Goal: Book appointment/travel/reservation

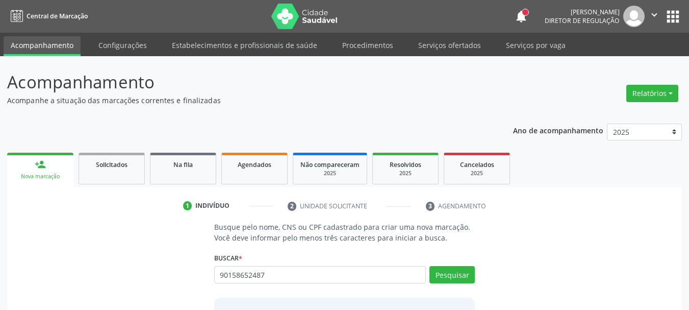
type input "90158652487"
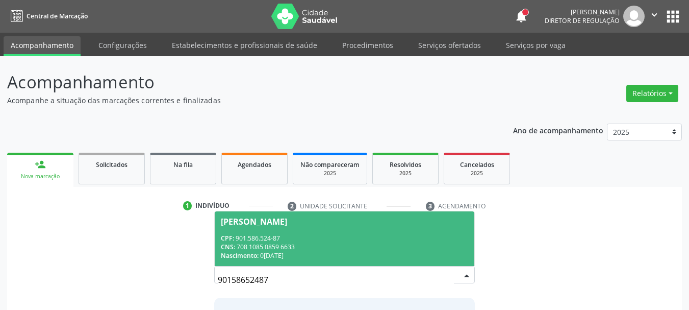
click at [332, 248] on div "CNS: 708 1085 0859 6633" at bounding box center [345, 246] width 248 height 9
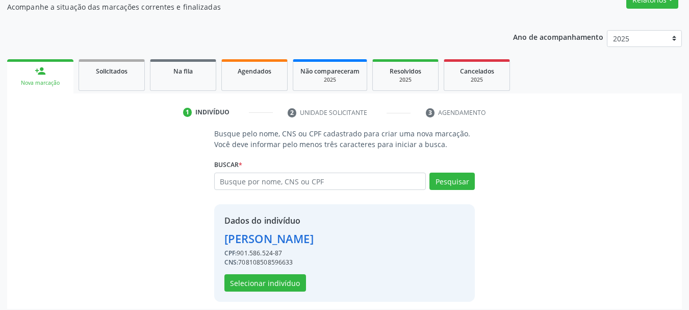
scroll to position [99, 0]
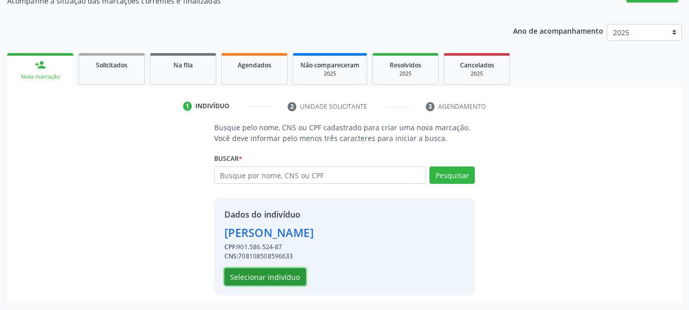
click at [249, 269] on button "Selecionar indivíduo" at bounding box center [265, 276] width 82 height 17
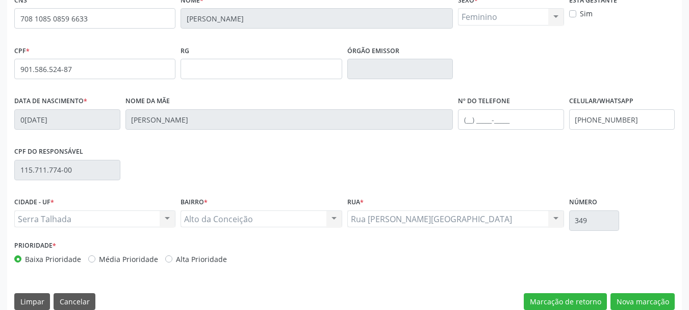
scroll to position [243, 0]
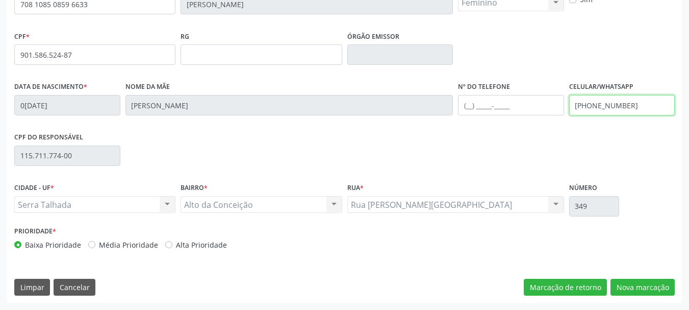
click at [613, 105] on input "[PHONE_NUMBER]" at bounding box center [622, 105] width 106 height 20
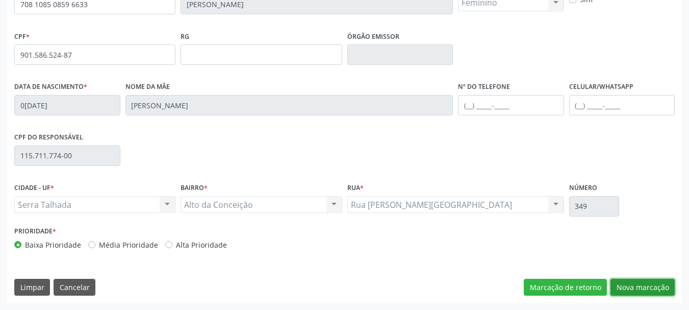
click at [652, 287] on button "Nova marcação" at bounding box center [643, 287] width 64 height 17
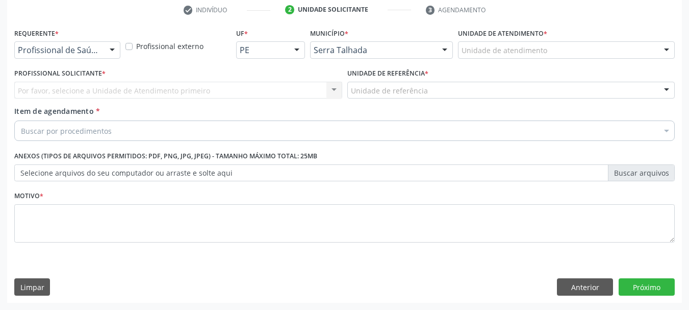
scroll to position [196, 0]
click at [108, 51] on div at bounding box center [112, 50] width 15 height 17
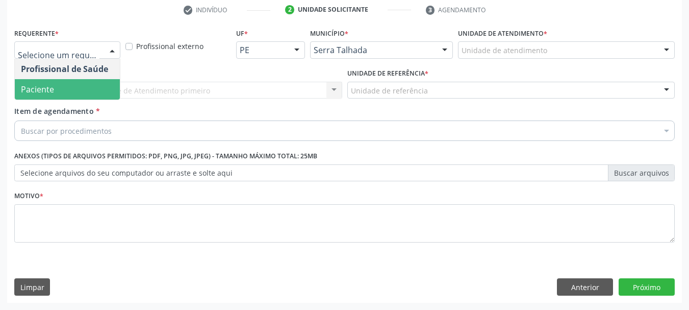
click at [83, 79] on span "Paciente" at bounding box center [67, 89] width 105 height 20
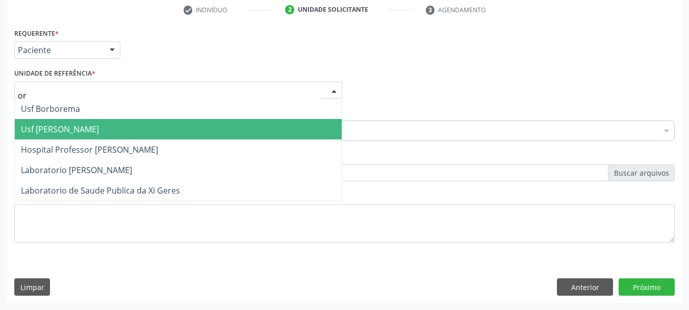
type input "o"
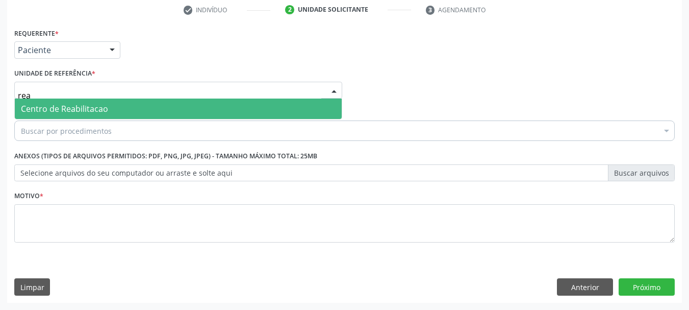
type input "reab"
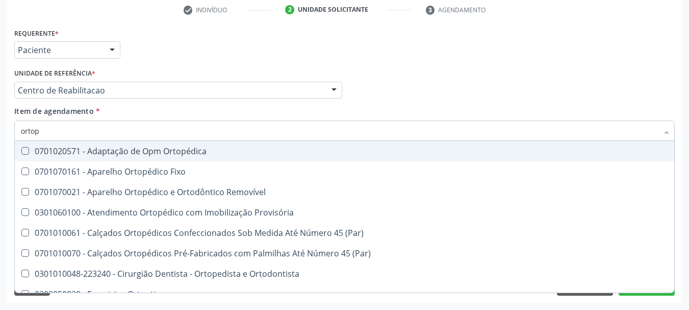
type input "ortope"
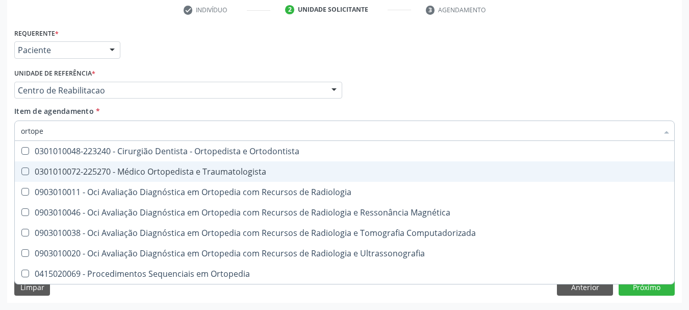
click at [152, 169] on div "0301010072-225270 - Médico Ortopedista e Traumatologista" at bounding box center [344, 171] width 647 height 8
checkbox Traumatologista "true"
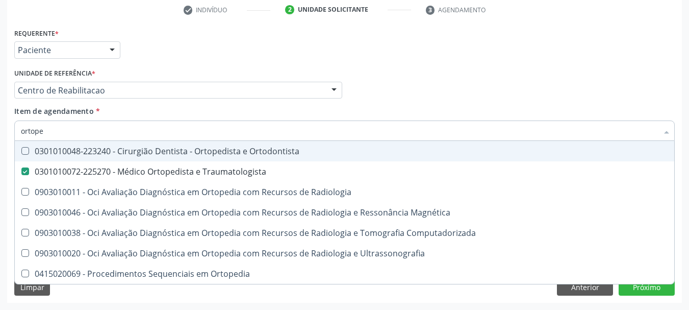
click at [415, 91] on div "Profissional Solicitante Por favor, selecione a Unidade de Atendimento primeiro…" at bounding box center [345, 86] width 666 height 40
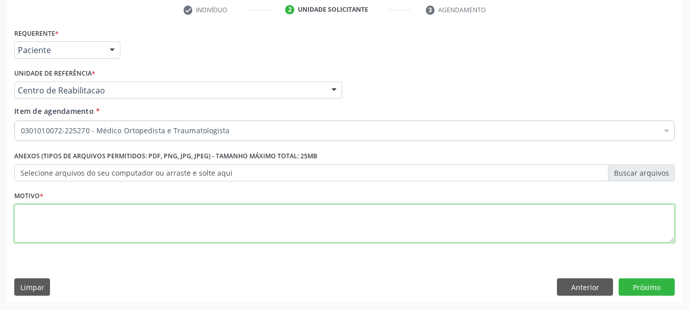
click at [109, 223] on textarea at bounding box center [344, 223] width 661 height 39
type textarea "s"
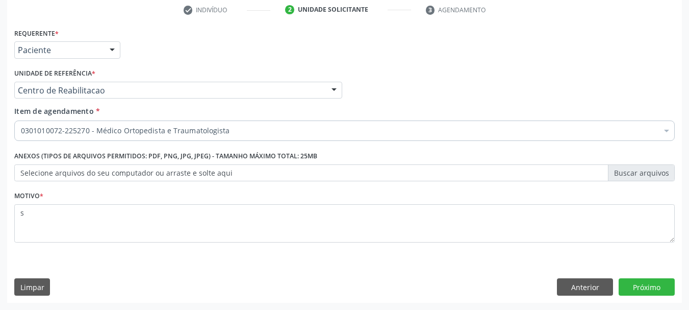
click at [661, 301] on div "Requerente * Paciente Profissional de Saúde Paciente Nenhum resultado encontrad…" at bounding box center [344, 164] width 675 height 277
click at [658, 286] on button "Próximo" at bounding box center [647, 286] width 56 height 17
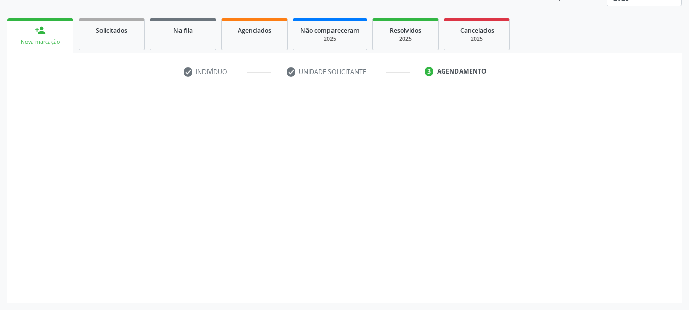
scroll to position [134, 0]
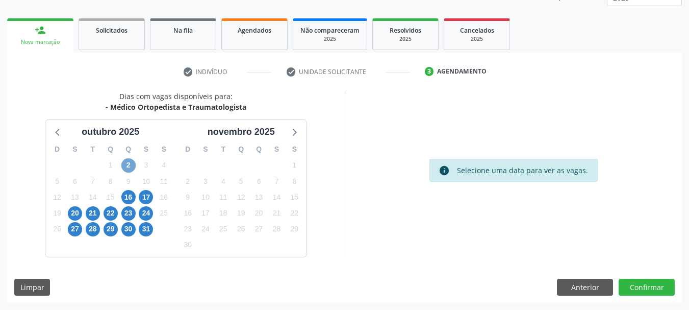
click at [127, 163] on span "2" at bounding box center [128, 165] width 14 height 14
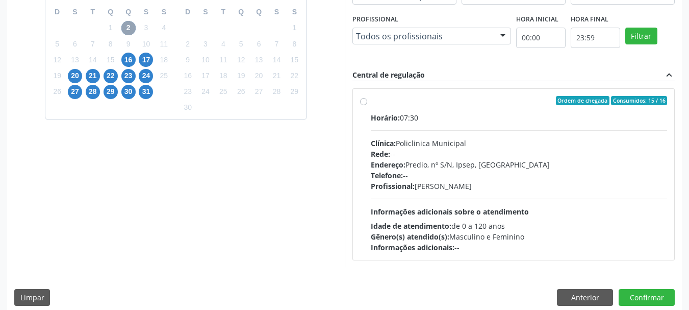
scroll to position [282, 0]
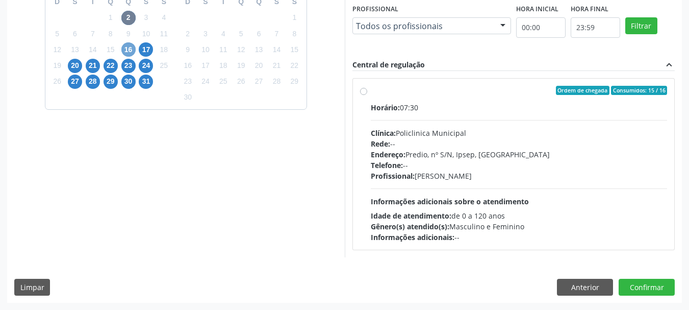
click at [125, 52] on span "16" at bounding box center [128, 49] width 14 height 14
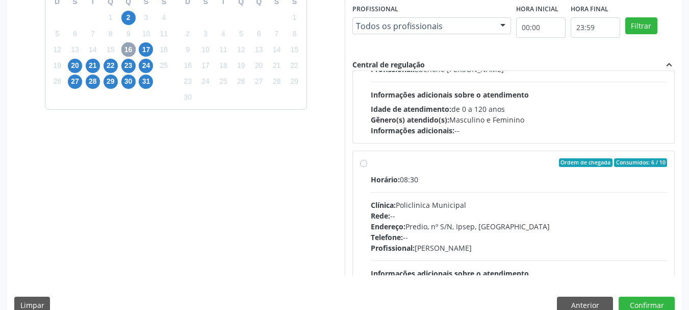
scroll to position [161, 0]
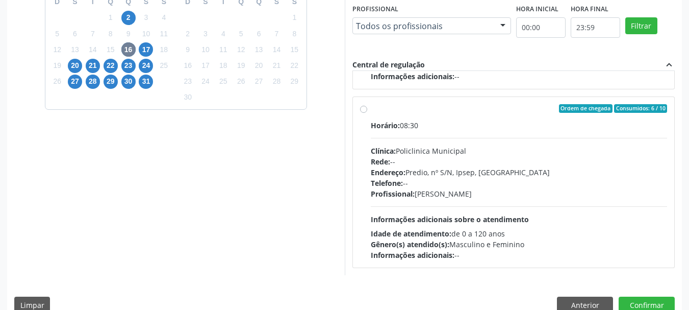
click at [440, 181] on div "Telefone: --" at bounding box center [519, 183] width 297 height 11
click at [367, 113] on input "Ordem de chegada Consumidos: 6 / 10 Horário: 08:30 Clínica: Policlinica Municip…" at bounding box center [363, 108] width 7 height 9
radio input "true"
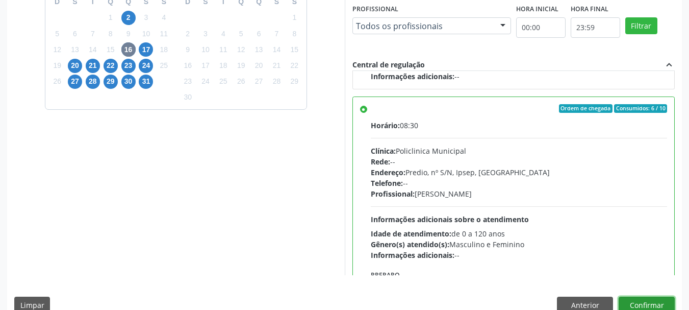
click at [659, 301] on button "Confirmar" at bounding box center [647, 304] width 56 height 17
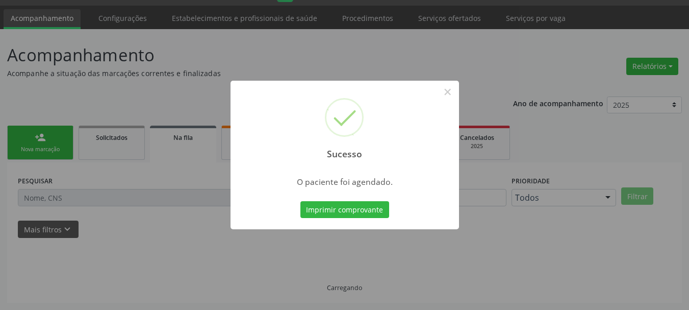
scroll to position [27, 0]
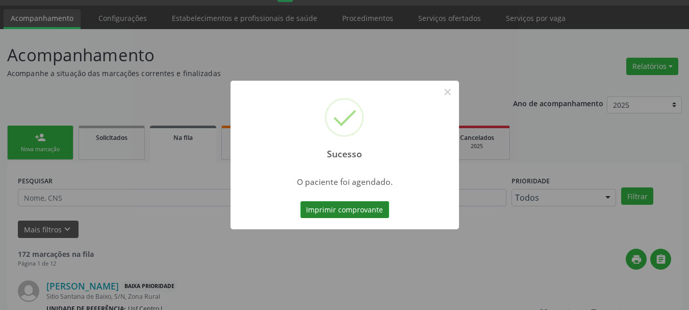
click at [339, 211] on button "Imprimir comprovante" at bounding box center [345, 209] width 89 height 17
